Goal: Task Accomplishment & Management: Complete application form

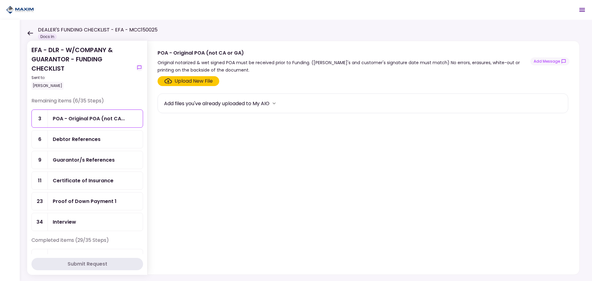
click at [79, 139] on div "Debtor References" at bounding box center [77, 139] width 48 height 8
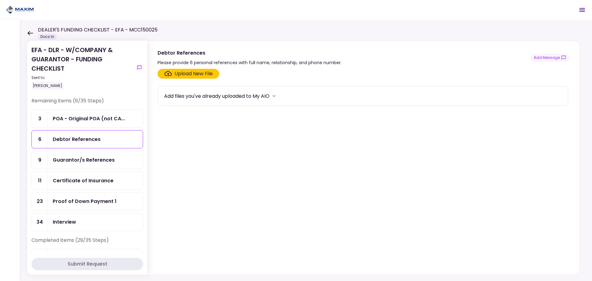
click at [189, 75] on div "Upload New File" at bounding box center [194, 73] width 38 height 7
click at [0, 0] on input "Upload New File" at bounding box center [0, 0] width 0 height 0
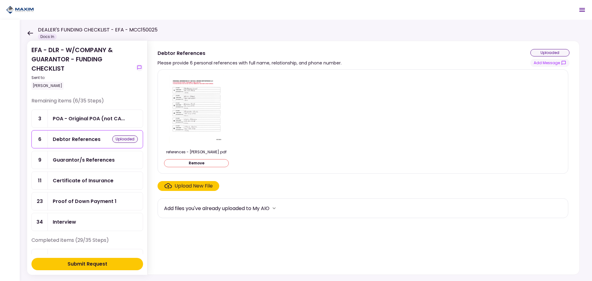
click at [100, 261] on div "Submit Request" at bounding box center [88, 263] width 40 height 7
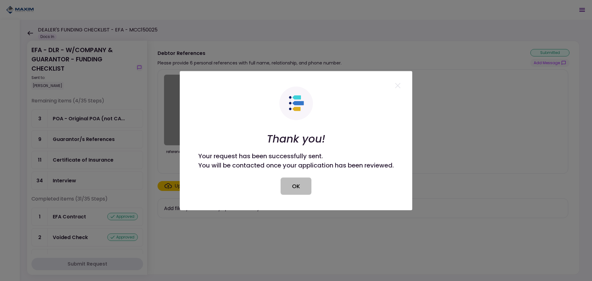
click at [293, 186] on button "OK" at bounding box center [296, 185] width 31 height 17
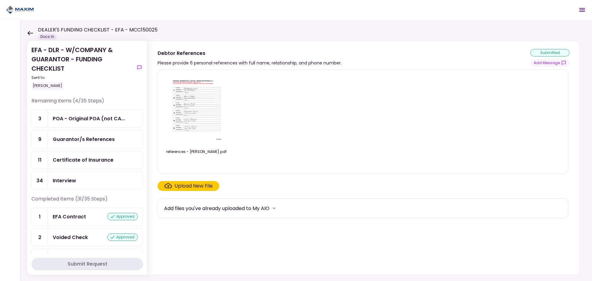
click at [31, 258] on button "Submit Request" at bounding box center [87, 264] width 112 height 12
